Goal: Transaction & Acquisition: Purchase product/service

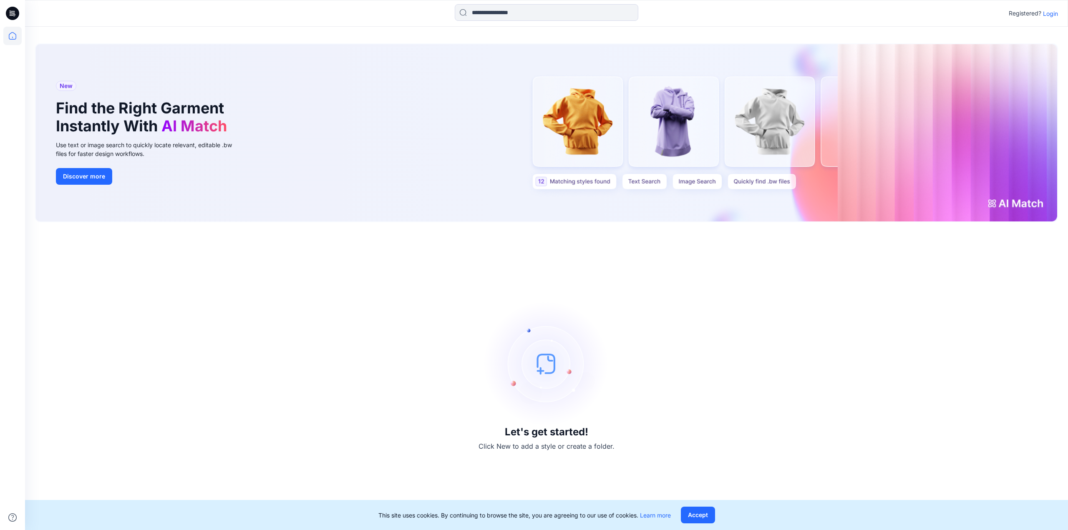
click at [1056, 7] on div "Registered? Login" at bounding box center [546, 13] width 1043 height 18
click at [1055, 16] on p "Login" at bounding box center [1050, 13] width 15 height 9
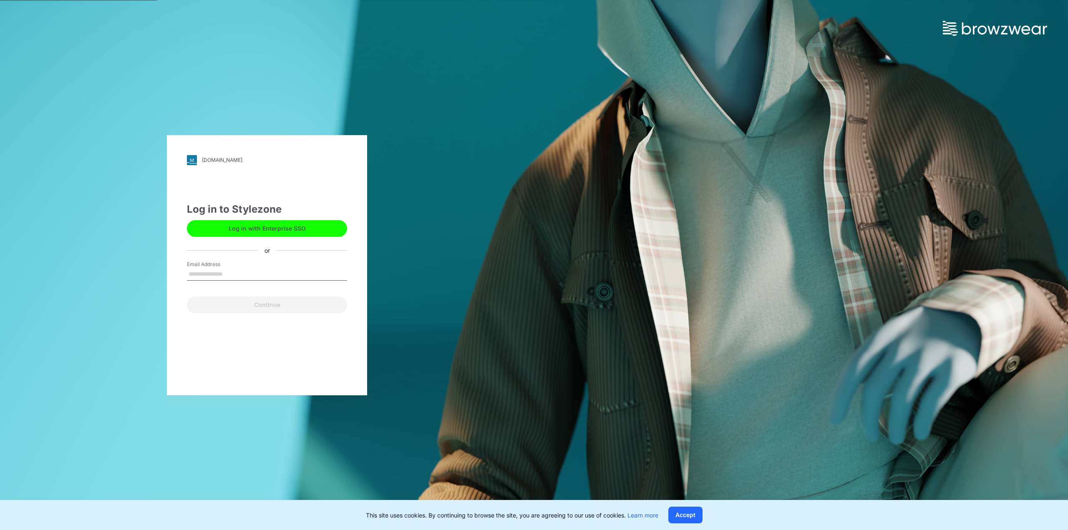
click at [261, 272] on input "Email Address" at bounding box center [267, 274] width 160 height 13
type input "**********"
click at [268, 306] on button "Continue" at bounding box center [267, 305] width 160 height 17
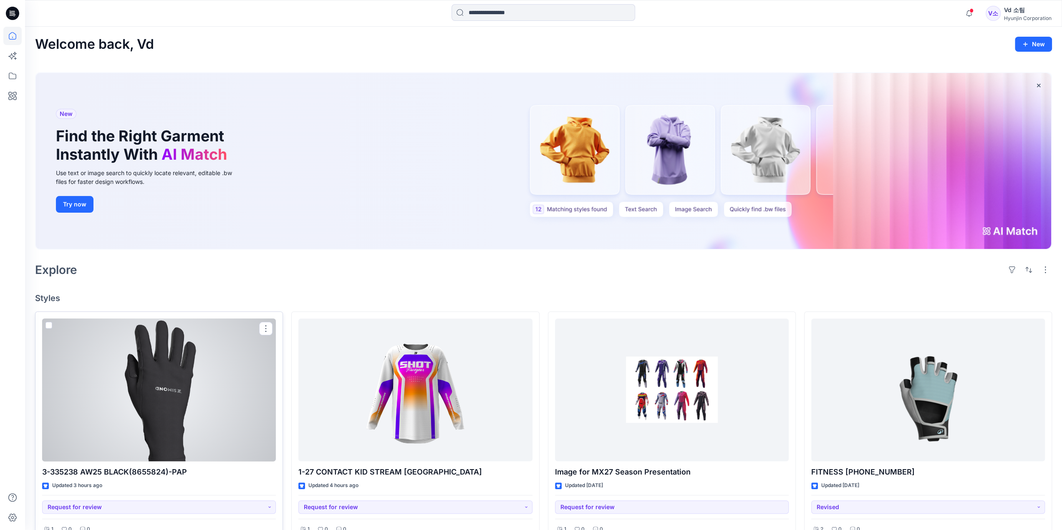
click at [229, 383] on div at bounding box center [159, 390] width 234 height 143
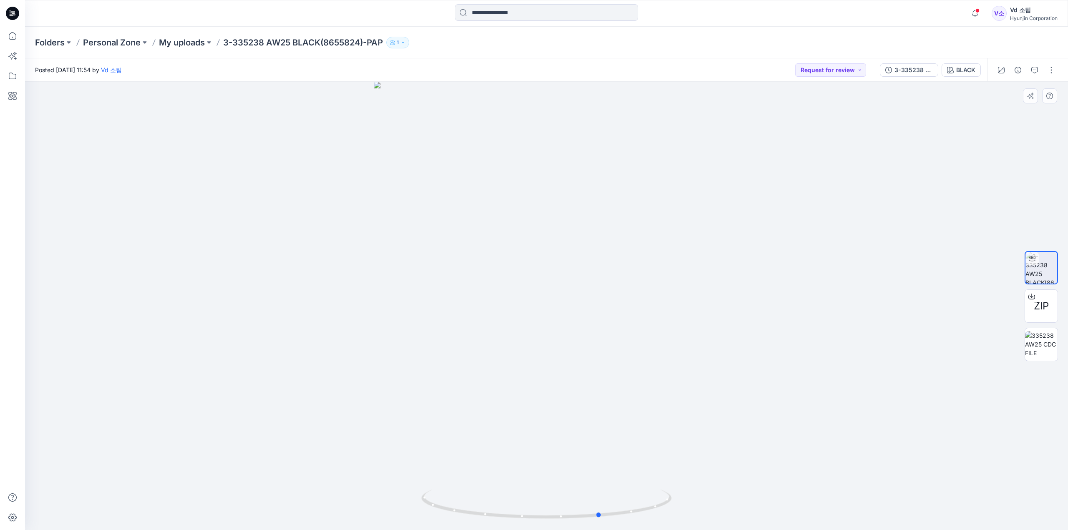
drag, startPoint x: 701, startPoint y: 301, endPoint x: 495, endPoint y: 315, distance: 207.0
click at [495, 315] on div at bounding box center [546, 306] width 1043 height 449
drag, startPoint x: 542, startPoint y: 186, endPoint x: 545, endPoint y: 274, distance: 88.5
click at [545, 274] on img at bounding box center [547, 246] width 626 height 570
drag, startPoint x: 546, startPoint y: 222, endPoint x: 546, endPoint y: 270, distance: 48.4
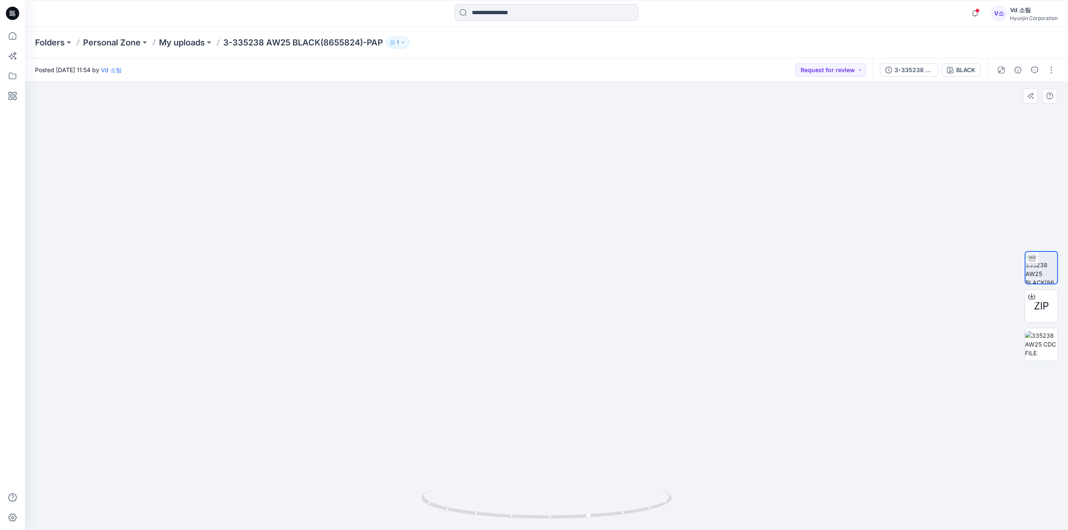
click at [546, 270] on img at bounding box center [547, 271] width 626 height 519
drag, startPoint x: 560, startPoint y: 517, endPoint x: 658, endPoint y: 515, distance: 98.9
click at [658, 515] on icon at bounding box center [547, 505] width 252 height 31
drag, startPoint x: 606, startPoint y: 517, endPoint x: 610, endPoint y: 511, distance: 7.5
click at [610, 511] on icon at bounding box center [547, 505] width 252 height 31
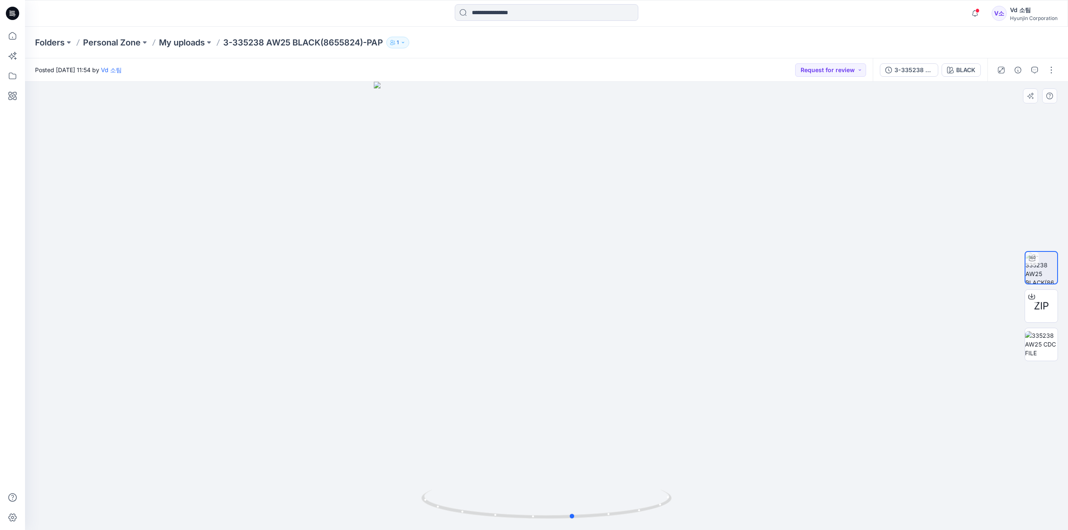
drag, startPoint x: 583, startPoint y: 440, endPoint x: 466, endPoint y: 448, distance: 116.7
click at [466, 448] on div at bounding box center [546, 306] width 1043 height 449
drag, startPoint x: 664, startPoint y: 440, endPoint x: 979, endPoint y: 439, distance: 315.0
click at [979, 439] on div at bounding box center [546, 306] width 1043 height 449
drag, startPoint x: 597, startPoint y: 461, endPoint x: 860, endPoint y: 453, distance: 262.6
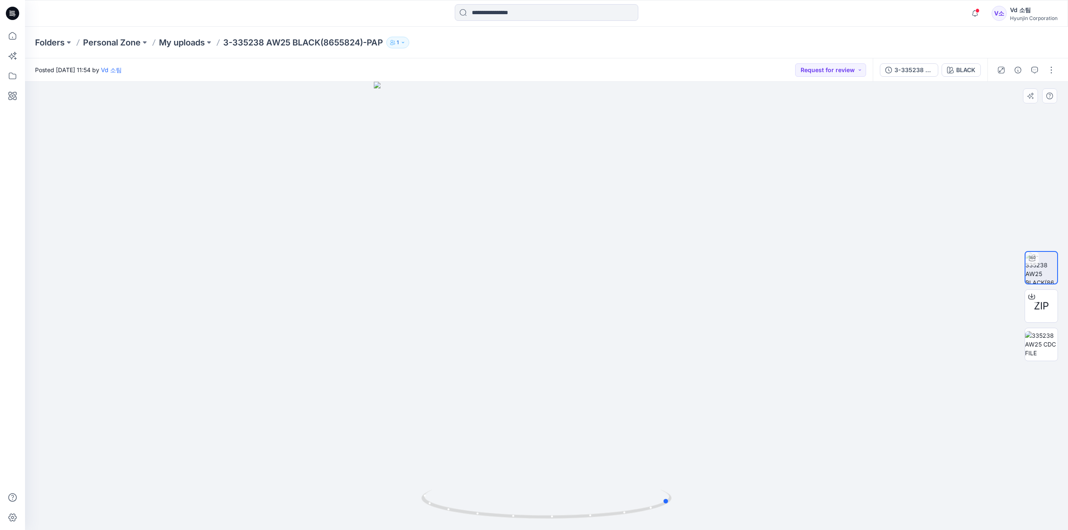
click at [860, 453] on div at bounding box center [546, 306] width 1043 height 449
click at [850, 441] on div at bounding box center [546, 306] width 1043 height 449
click at [710, 330] on div at bounding box center [546, 306] width 1043 height 449
click at [530, 308] on div at bounding box center [546, 306] width 1043 height 449
click at [693, 318] on div at bounding box center [546, 306] width 1043 height 449
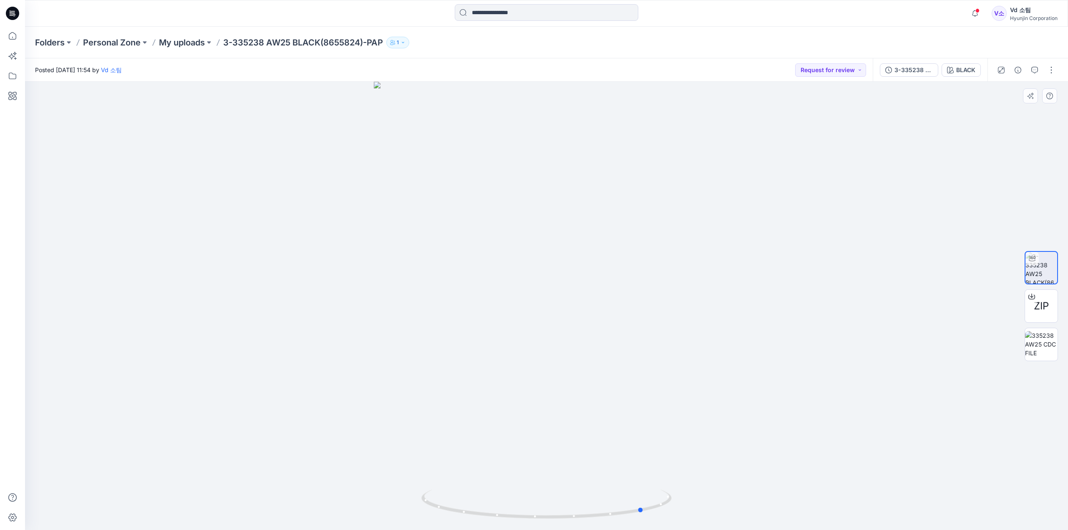
drag, startPoint x: 594, startPoint y: 505, endPoint x: 786, endPoint y: 331, distance: 259.1
click at [1066, 461] on div at bounding box center [546, 306] width 1043 height 449
click at [756, 281] on div at bounding box center [546, 306] width 1043 height 449
click at [870, 279] on div at bounding box center [546, 306] width 1043 height 449
drag, startPoint x: 870, startPoint y: 279, endPoint x: 885, endPoint y: 272, distance: 16.4
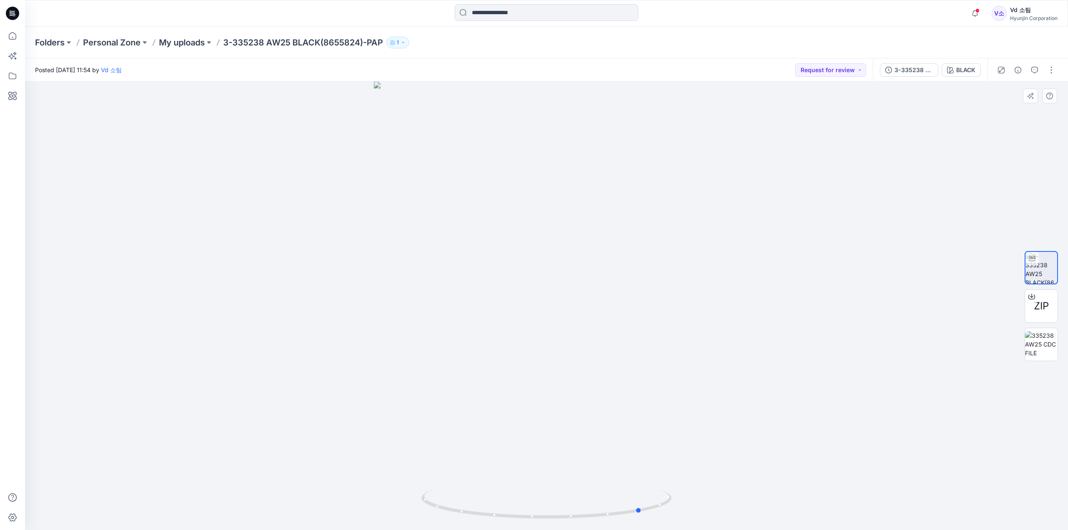
click at [870, 279] on div at bounding box center [546, 306] width 1043 height 449
click at [898, 264] on div at bounding box center [546, 306] width 1043 height 449
drag, startPoint x: 853, startPoint y: 265, endPoint x: 440, endPoint y: 275, distance: 413.2
click at [440, 275] on div at bounding box center [546, 306] width 1043 height 449
drag, startPoint x: 634, startPoint y: 506, endPoint x: 620, endPoint y: 505, distance: 14.6
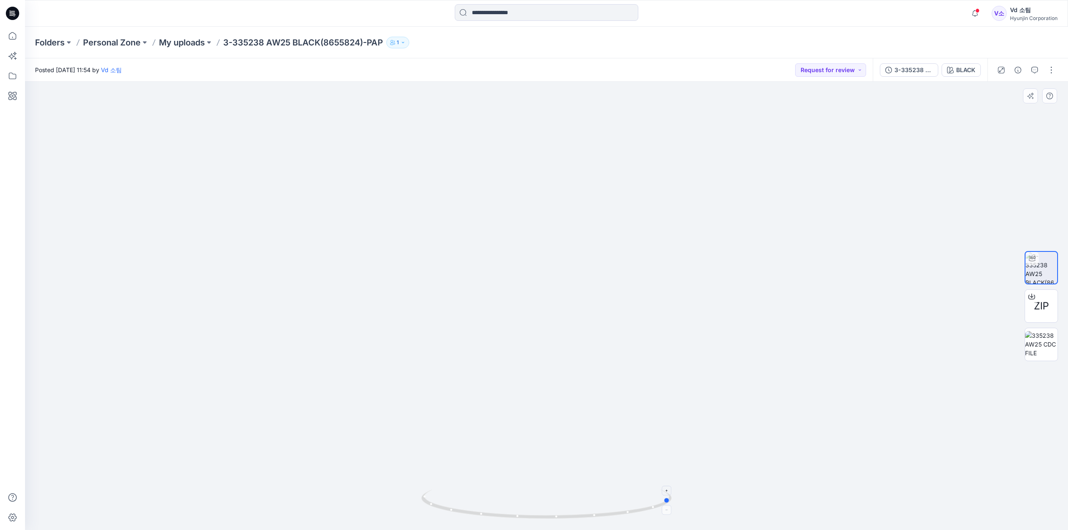
click at [620, 505] on icon at bounding box center [547, 505] width 252 height 31
click at [744, 434] on img at bounding box center [546, 302] width 443 height 456
click at [723, 363] on img at bounding box center [546, 302] width 443 height 456
drag, startPoint x: 608, startPoint y: 461, endPoint x: 509, endPoint y: 470, distance: 98.9
click at [509, 470] on img at bounding box center [546, 306] width 443 height 449
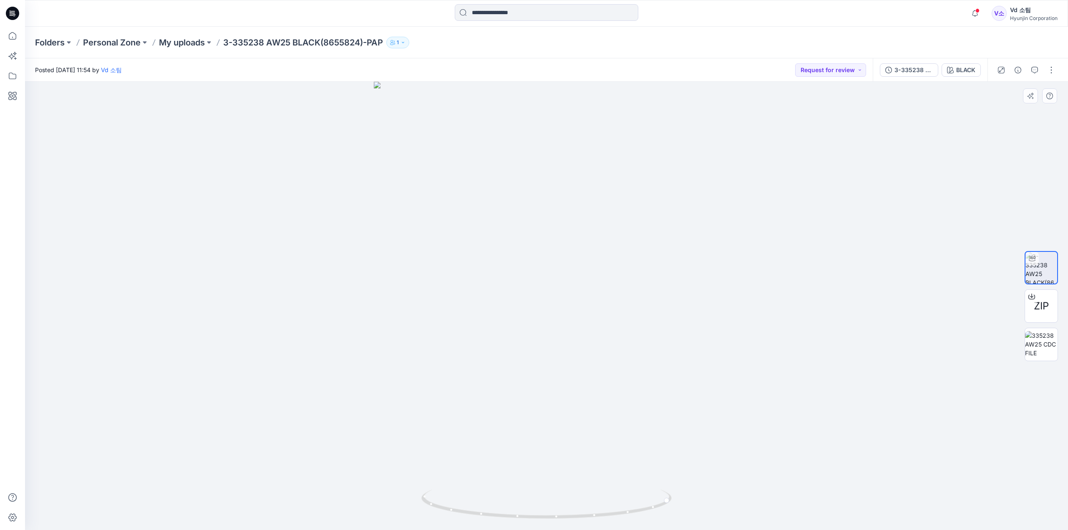
click at [742, 255] on div at bounding box center [546, 306] width 1043 height 449
drag, startPoint x: 685, startPoint y: 254, endPoint x: 372, endPoint y: 265, distance: 313.1
click at [372, 265] on div at bounding box center [546, 306] width 1043 height 449
click at [241, 279] on div at bounding box center [546, 306] width 1043 height 449
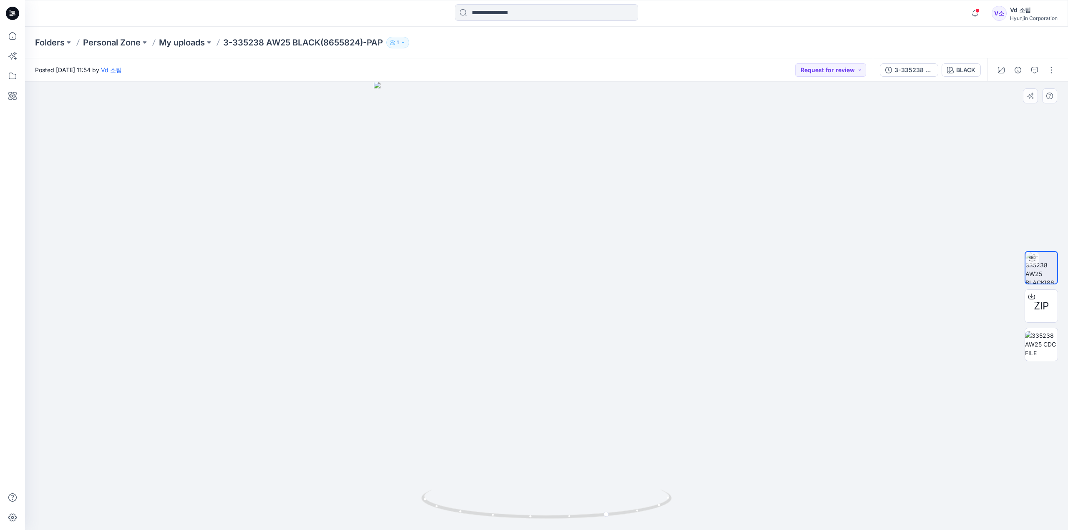
click at [241, 276] on div at bounding box center [546, 306] width 1043 height 449
drag, startPoint x: 780, startPoint y: 304, endPoint x: 451, endPoint y: 305, distance: 329.2
click at [451, 305] on div at bounding box center [546, 306] width 1043 height 449
drag, startPoint x: 466, startPoint y: 300, endPoint x: 659, endPoint y: 325, distance: 195.2
click at [659, 325] on div at bounding box center [546, 306] width 1043 height 449
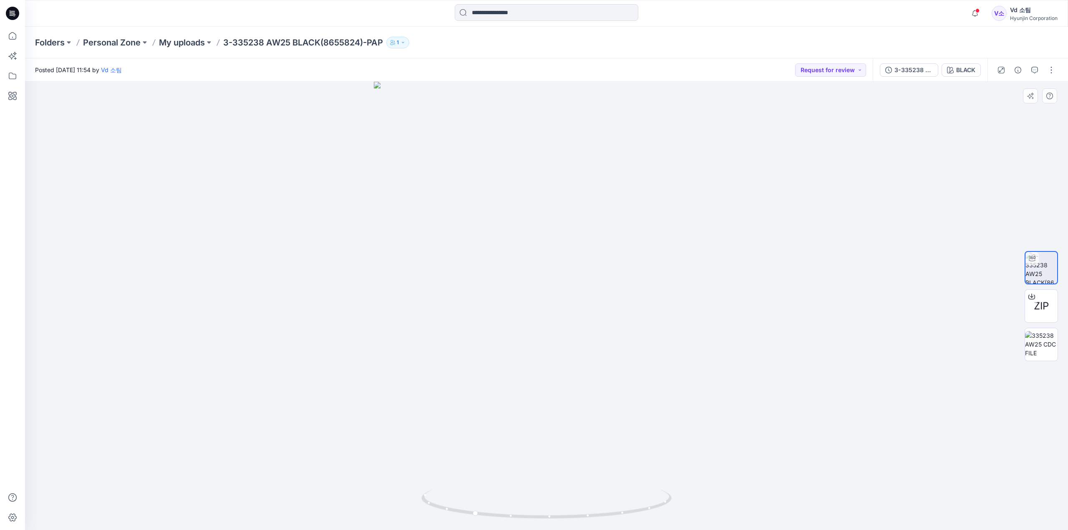
click at [709, 400] on div at bounding box center [546, 306] width 1043 height 449
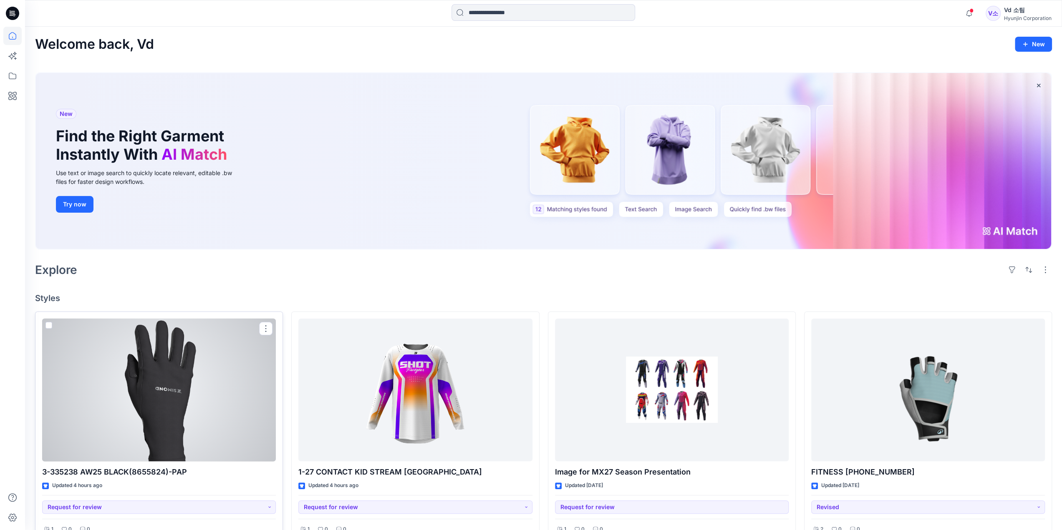
click at [191, 384] on div at bounding box center [159, 390] width 234 height 143
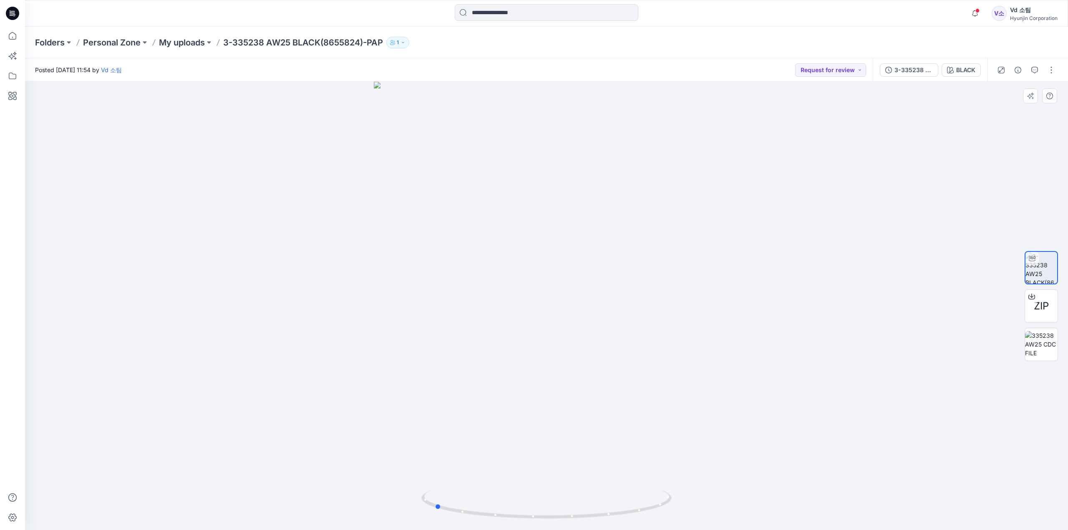
drag, startPoint x: 396, startPoint y: 358, endPoint x: 534, endPoint y: 392, distance: 142.3
click at [534, 392] on div at bounding box center [546, 306] width 1043 height 449
click at [648, 512] on icon at bounding box center [547, 505] width 252 height 31
drag, startPoint x: 646, startPoint y: 512, endPoint x: 640, endPoint y: 510, distance: 6.2
click at [640, 510] on icon at bounding box center [547, 505] width 252 height 31
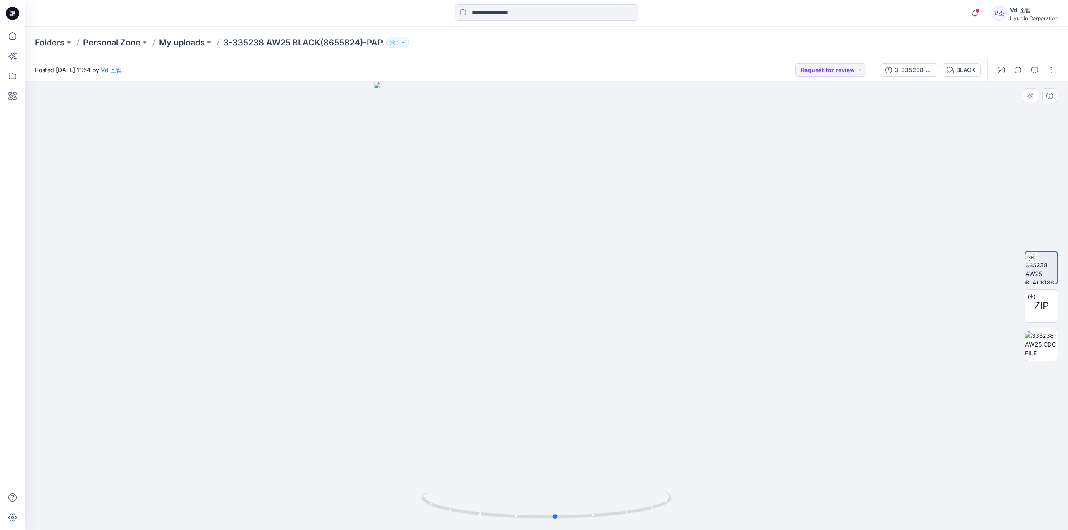
drag, startPoint x: 307, startPoint y: 239, endPoint x: 252, endPoint y: 273, distance: 64.4
click at [252, 273] on div at bounding box center [546, 306] width 1043 height 449
drag, startPoint x: 583, startPoint y: 321, endPoint x: 603, endPoint y: 330, distance: 22.0
click at [603, 330] on div at bounding box center [546, 306] width 1043 height 449
